Goal: Transaction & Acquisition: Subscribe to service/newsletter

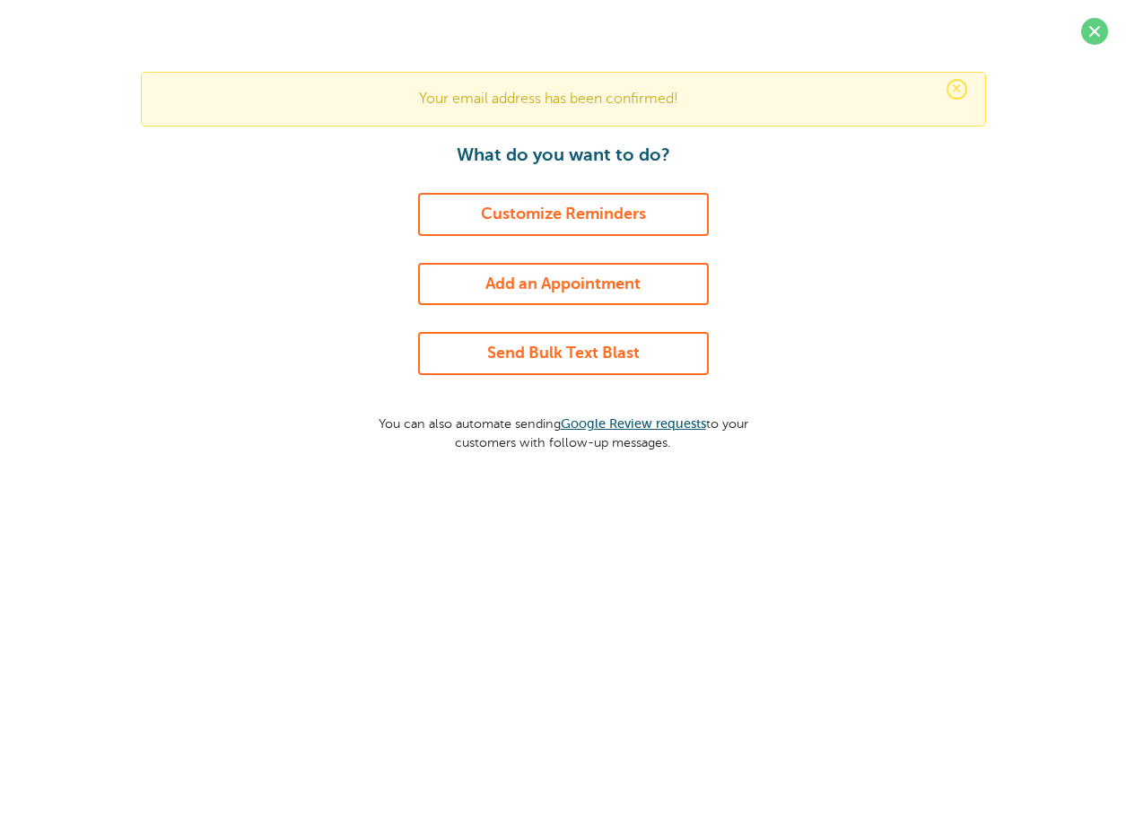
drag, startPoint x: 1089, startPoint y: 36, endPoint x: 779, endPoint y: 169, distance: 337.0
click at [1088, 36] on span at bounding box center [1095, 31] width 27 height 27
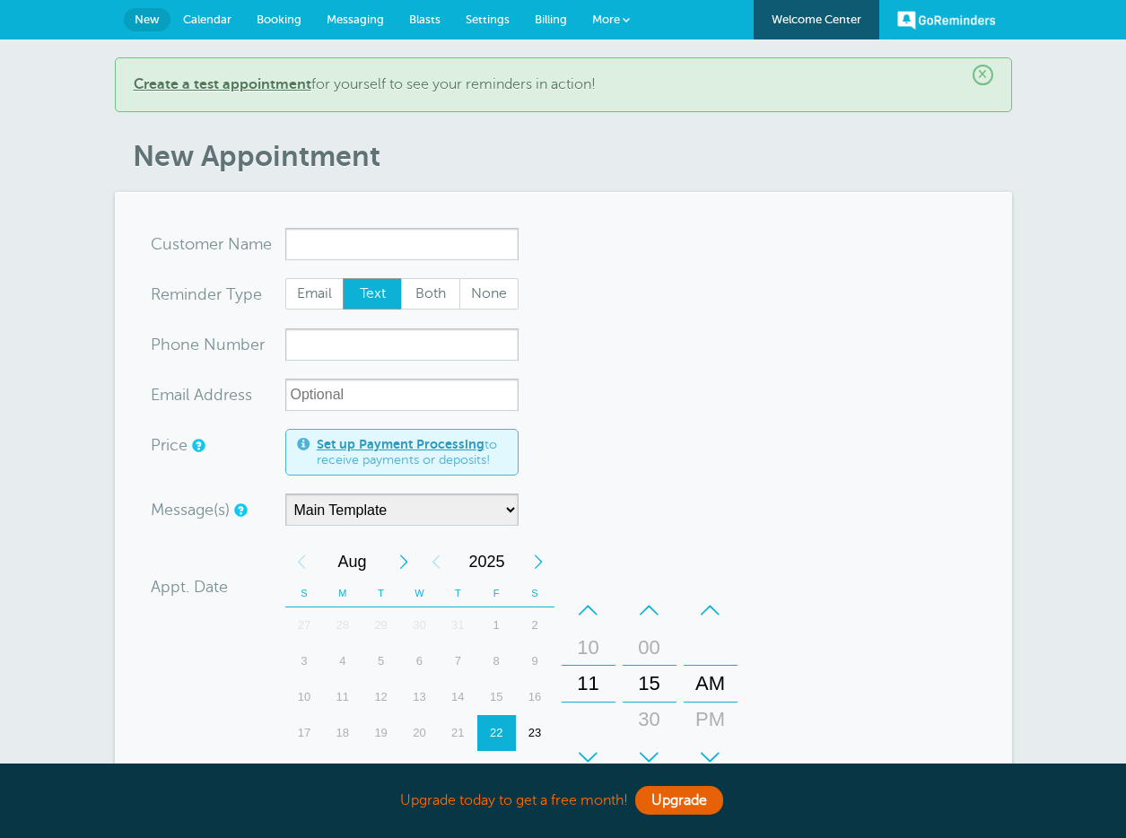
click at [537, 37] on link "Billing" at bounding box center [550, 19] width 57 height 39
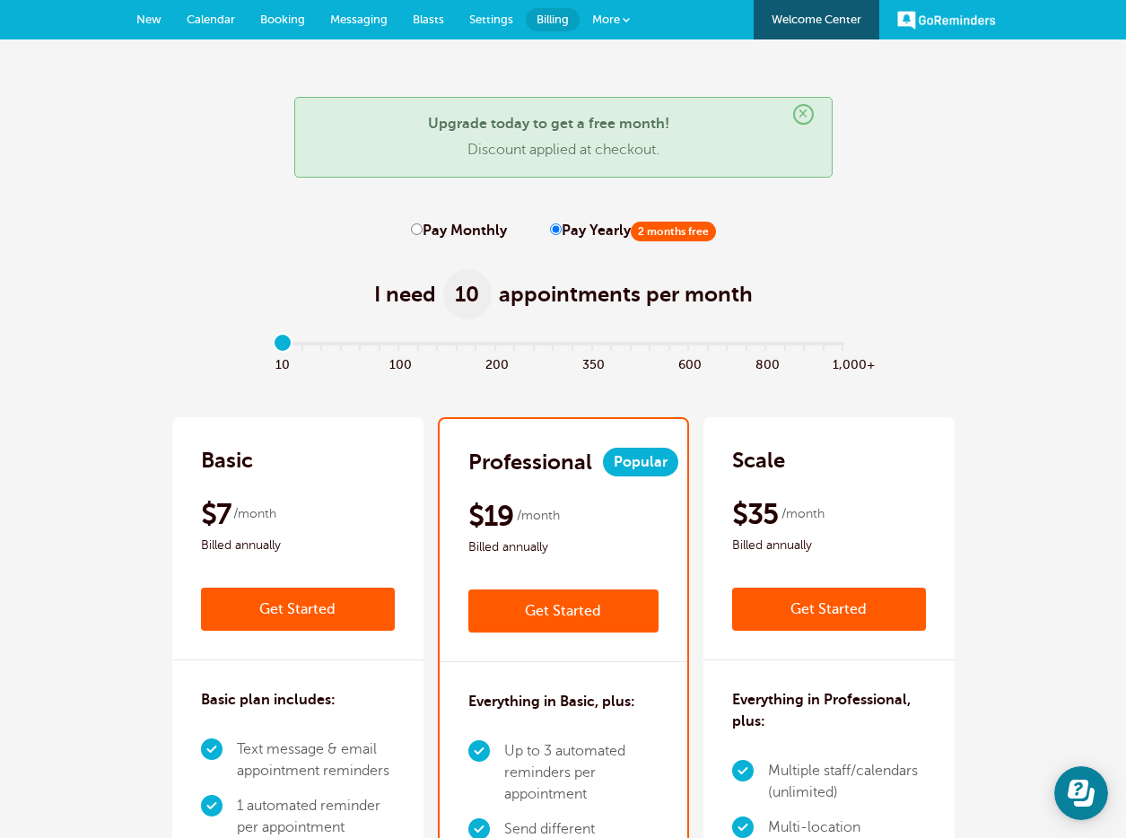
drag, startPoint x: 416, startPoint y: 227, endPoint x: 528, endPoint y: 232, distance: 111.4
click at [417, 226] on input "Pay Monthly" at bounding box center [417, 230] width 12 height 12
radio input "true"
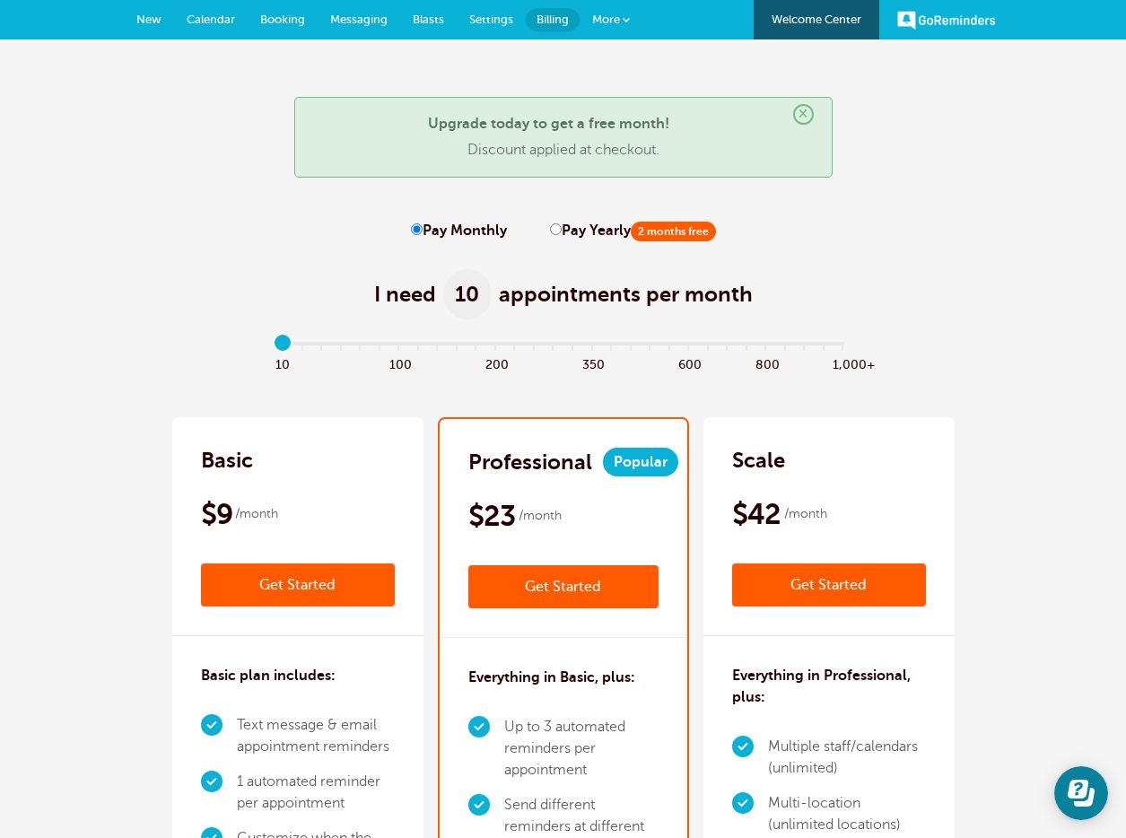
click at [552, 227] on input "Pay Yearly 2 months free" at bounding box center [556, 230] width 12 height 12
radio input "true"
